Goal: Navigation & Orientation: Find specific page/section

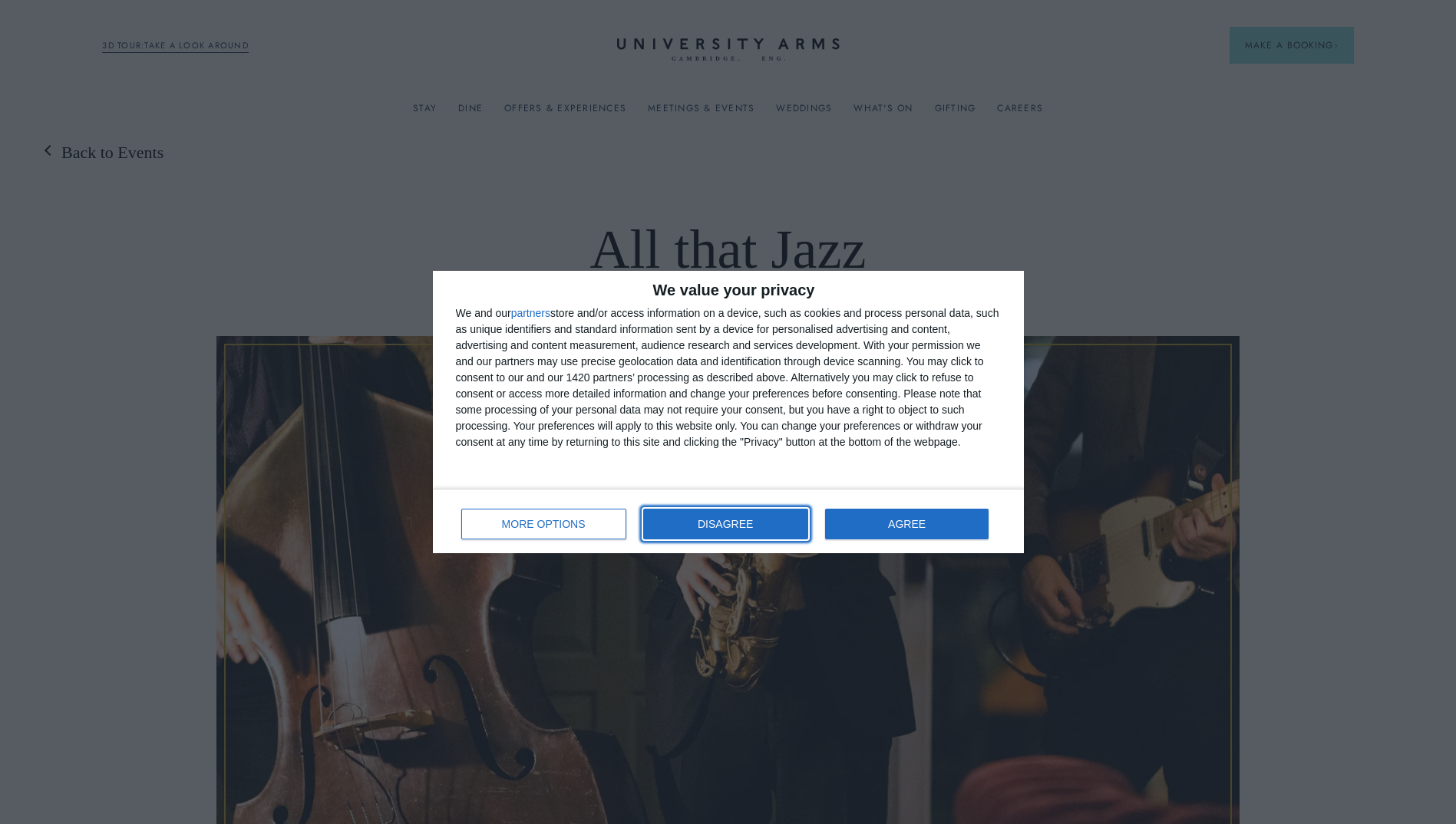
click at [679, 527] on button "DISAGREE" at bounding box center [725, 523] width 165 height 31
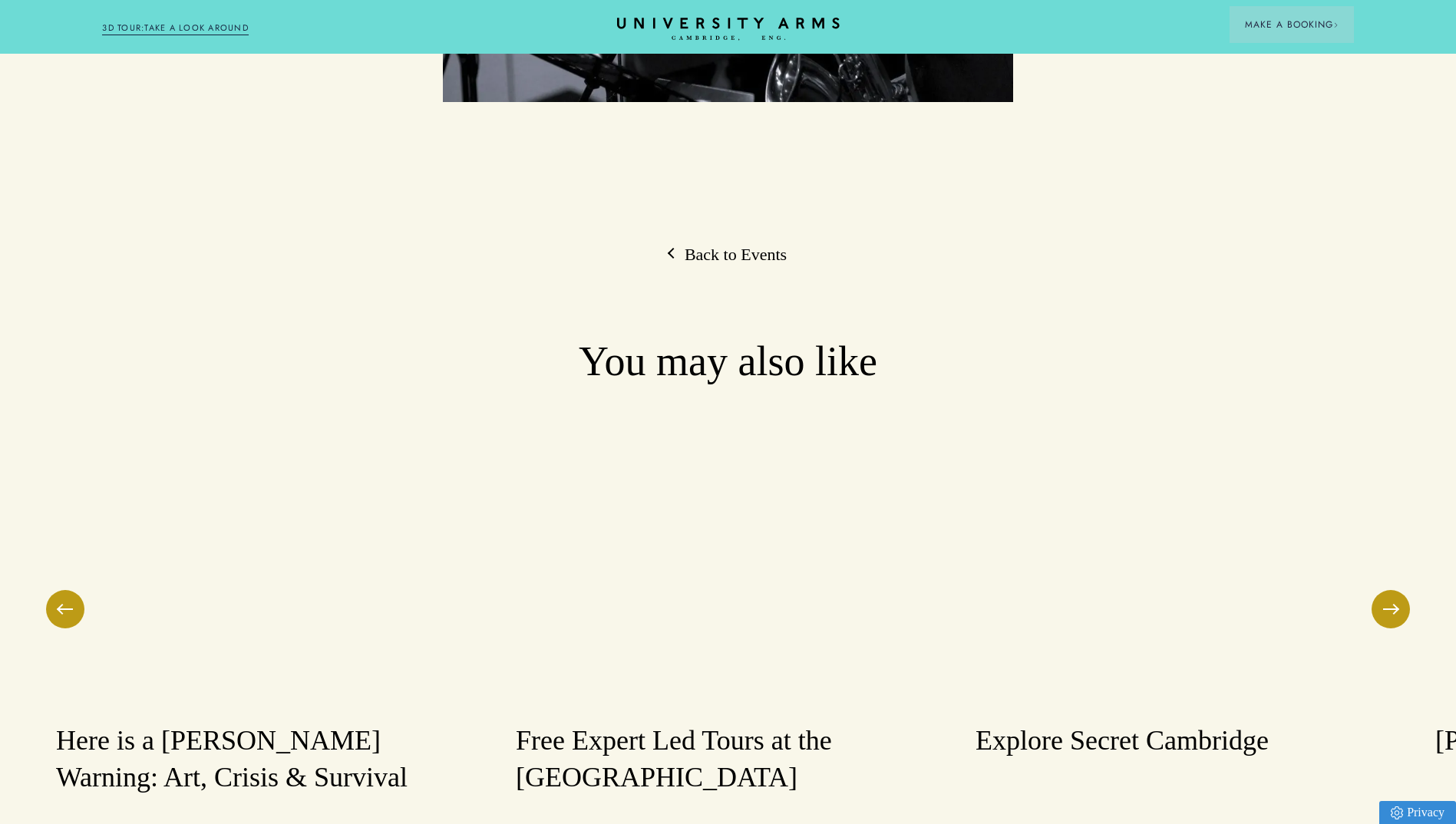
scroll to position [2224, 0]
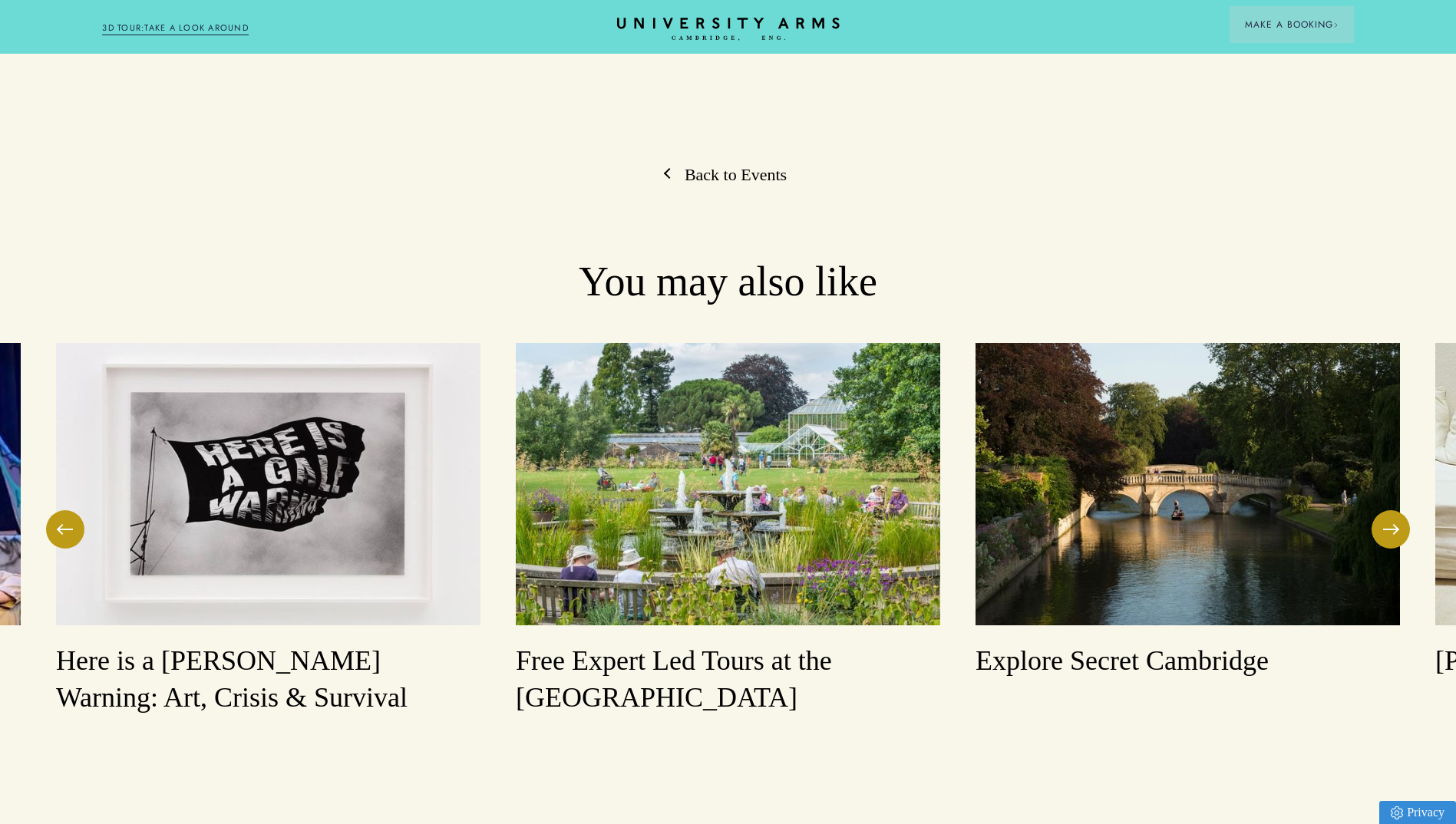
click at [715, 164] on link "Back to Events" at bounding box center [728, 175] width 117 height 23
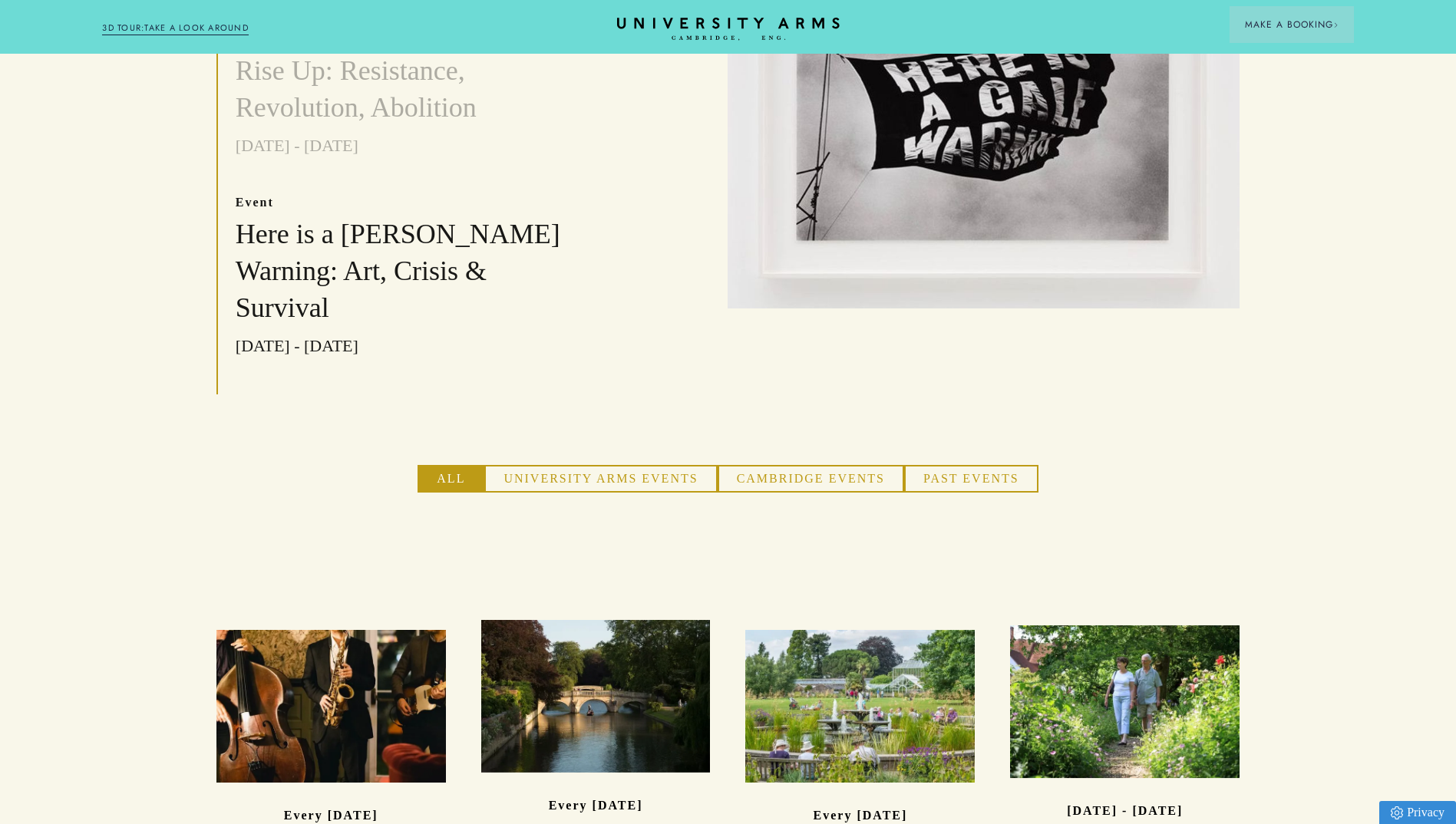
scroll to position [920, 0]
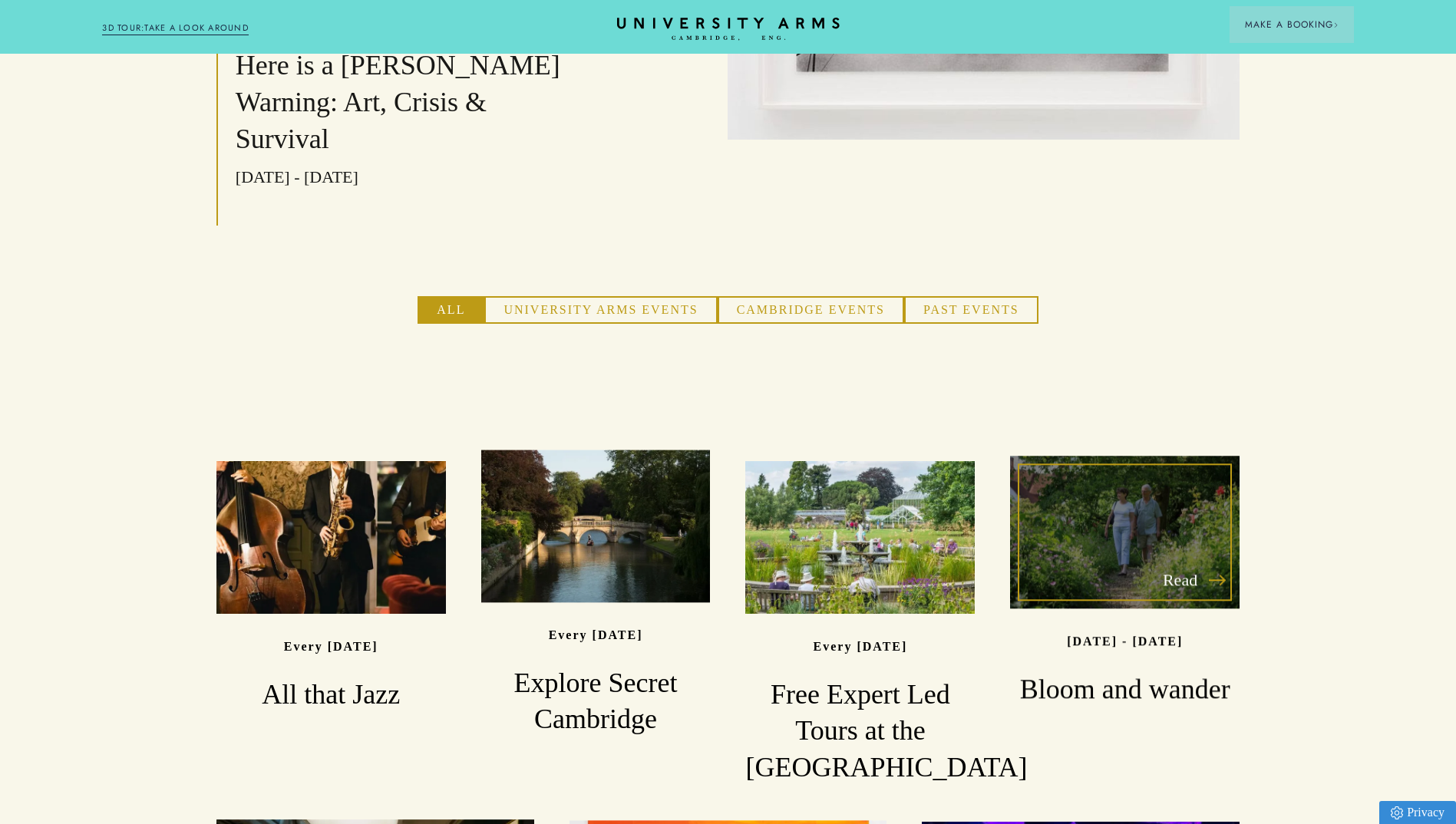
click at [1187, 456] on div "Read" at bounding box center [1124, 532] width 229 height 153
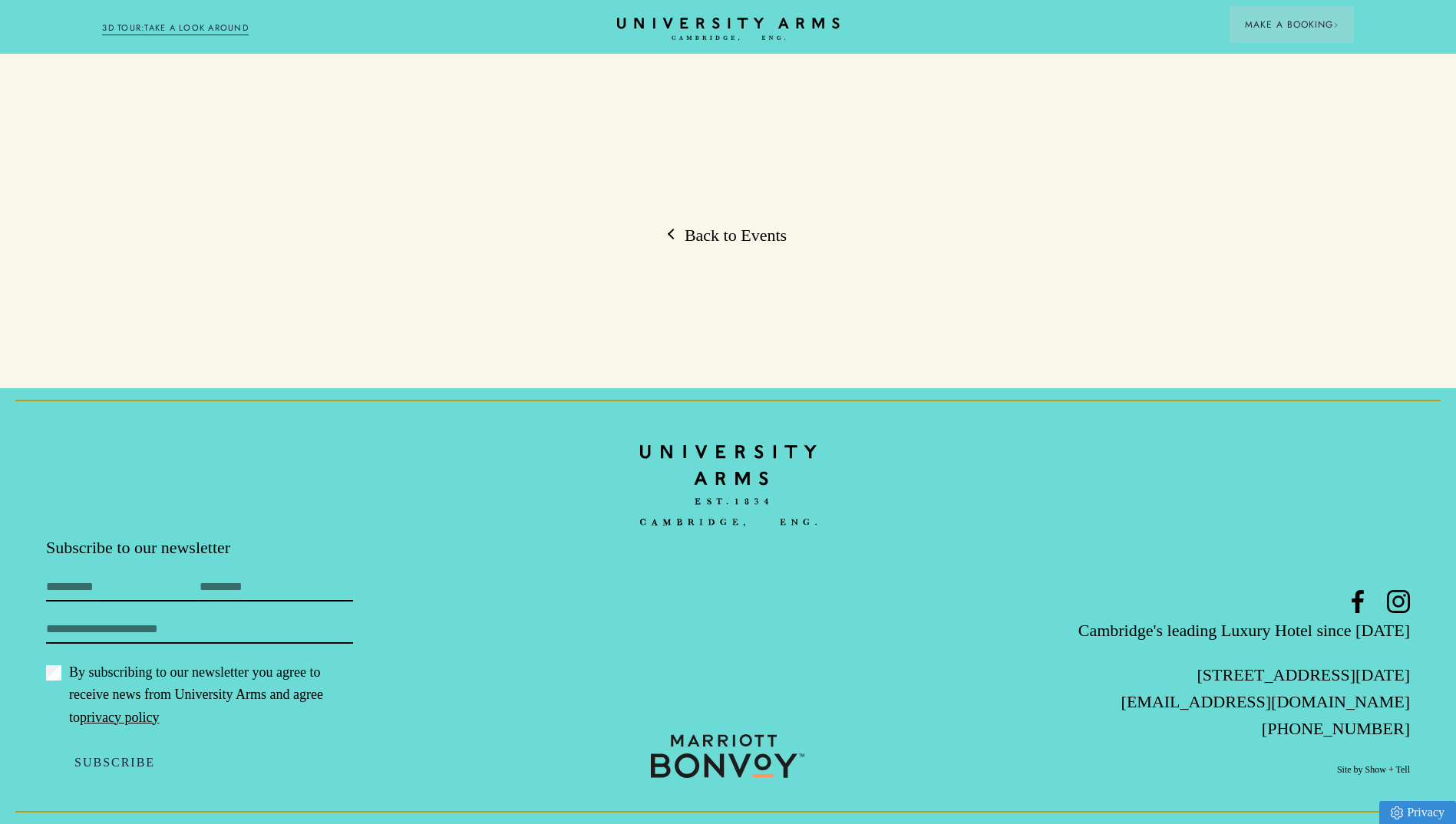
scroll to position [3406, 0]
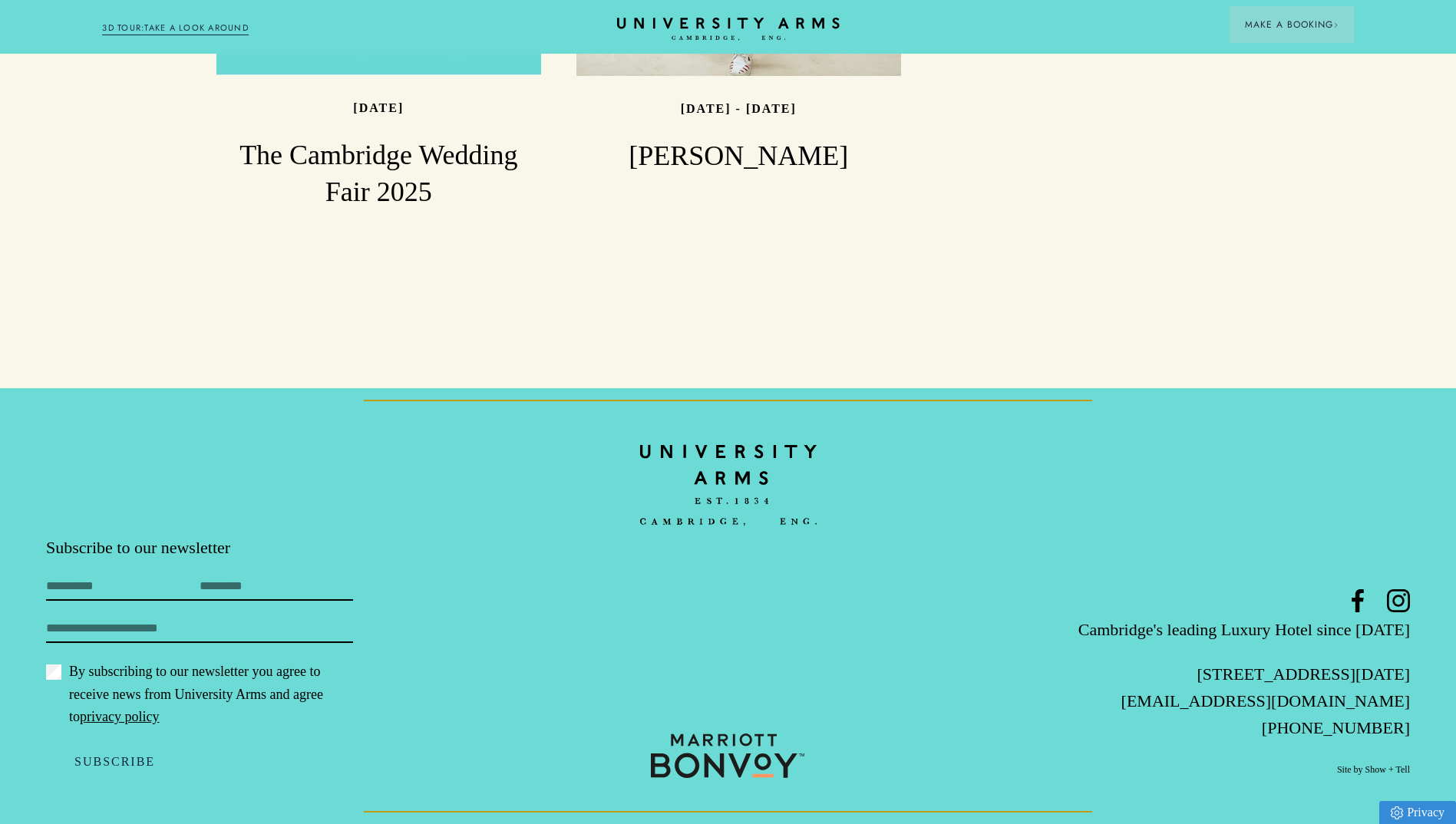
scroll to position [920, 0]
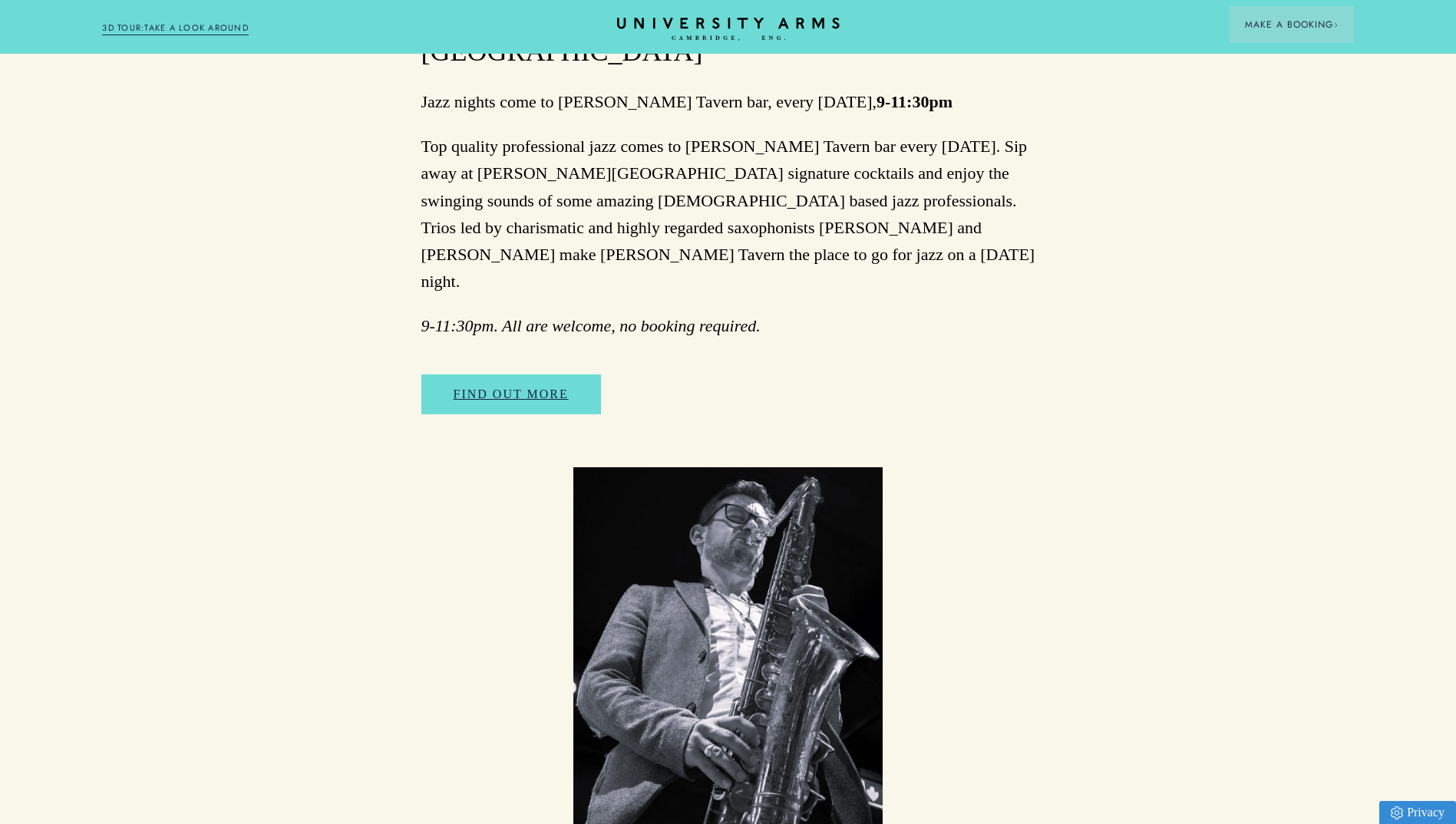
scroll to position [2224, 0]
